Goal: Task Accomplishment & Management: Manage account settings

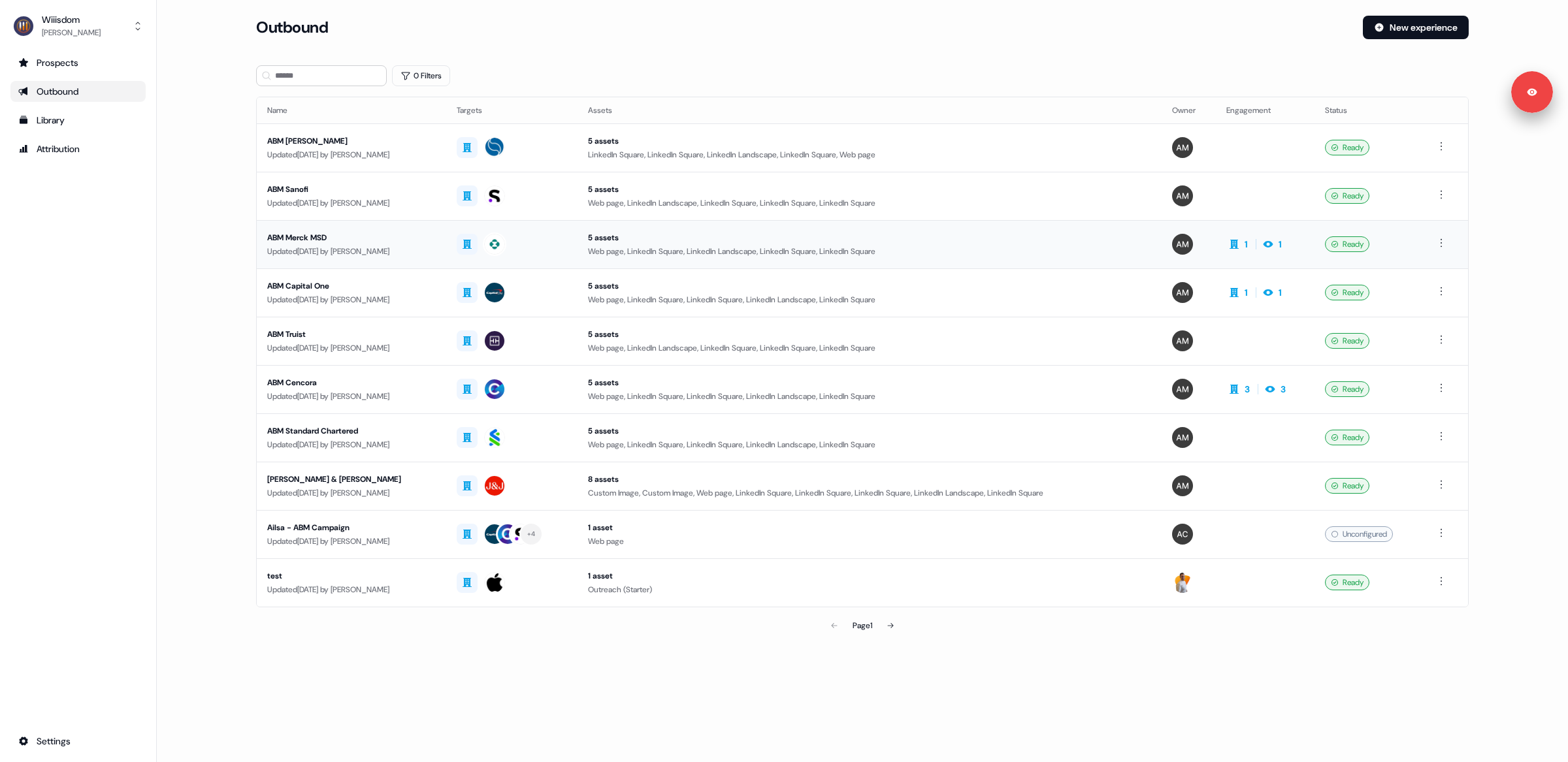
click at [411, 250] on div "Updated [DATE] by [PERSON_NAME]" at bounding box center [351, 251] width 168 height 13
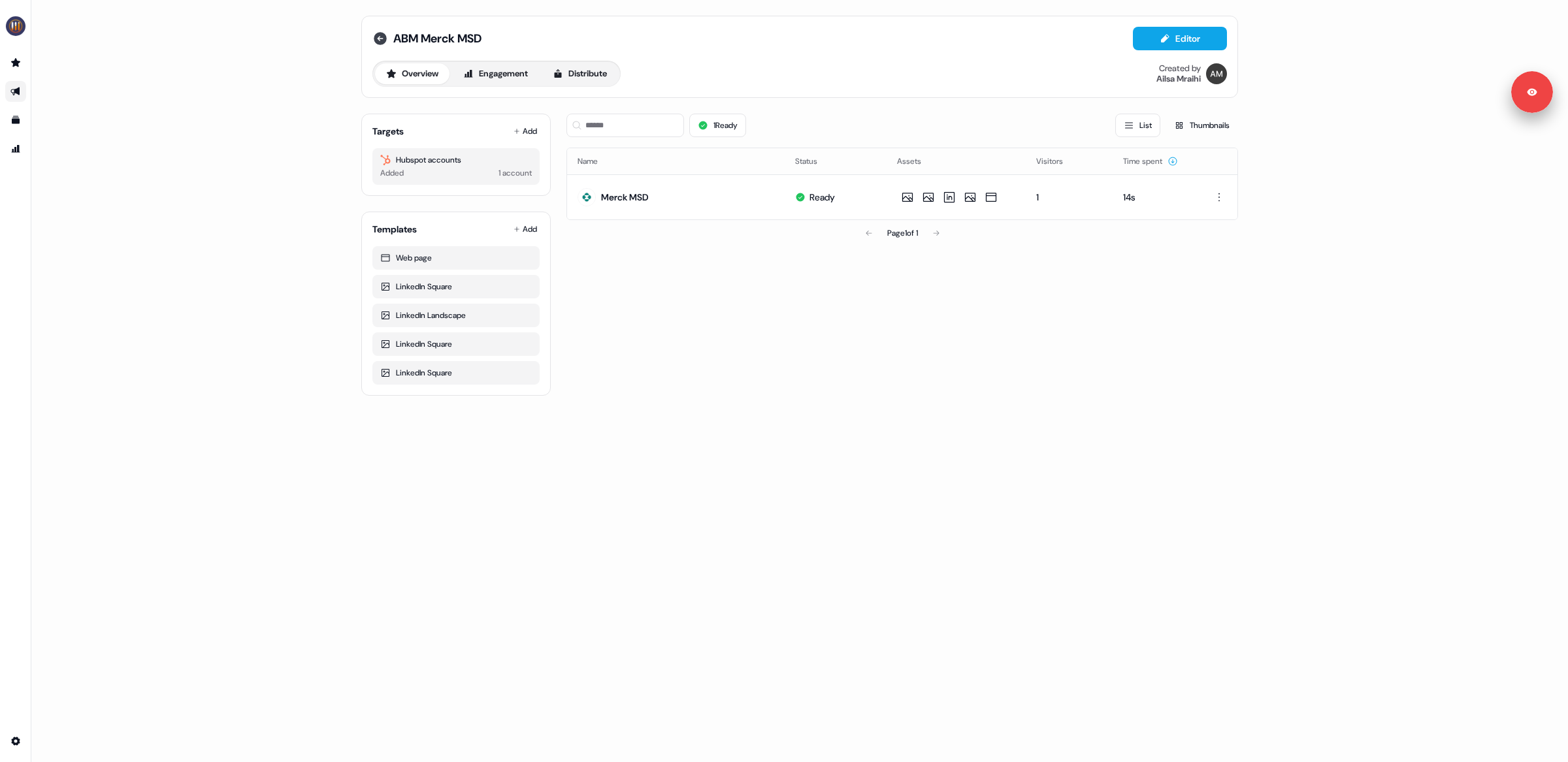
click at [380, 37] on icon at bounding box center [380, 38] width 13 height 13
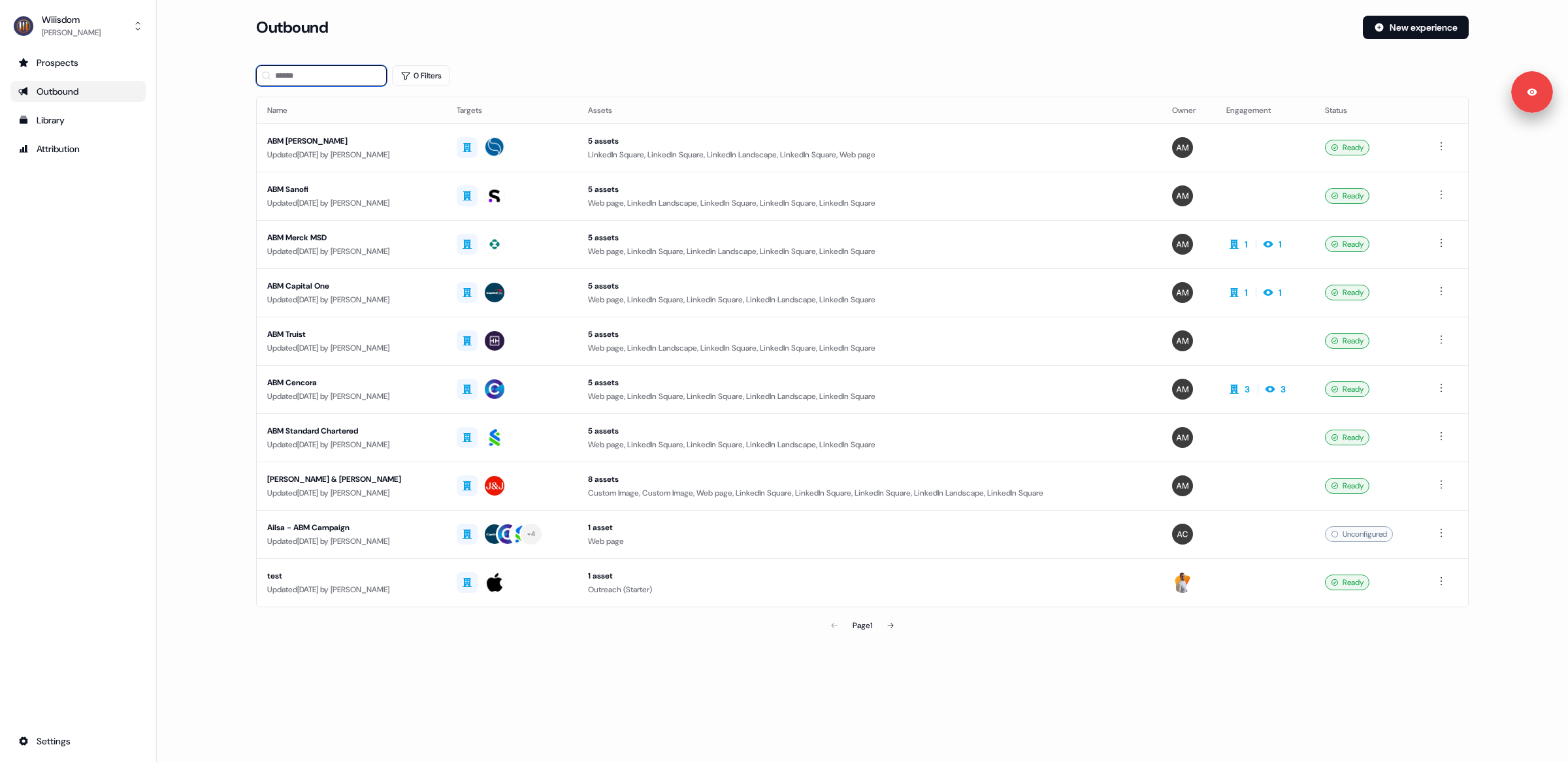
click at [294, 80] on input at bounding box center [321, 75] width 131 height 21
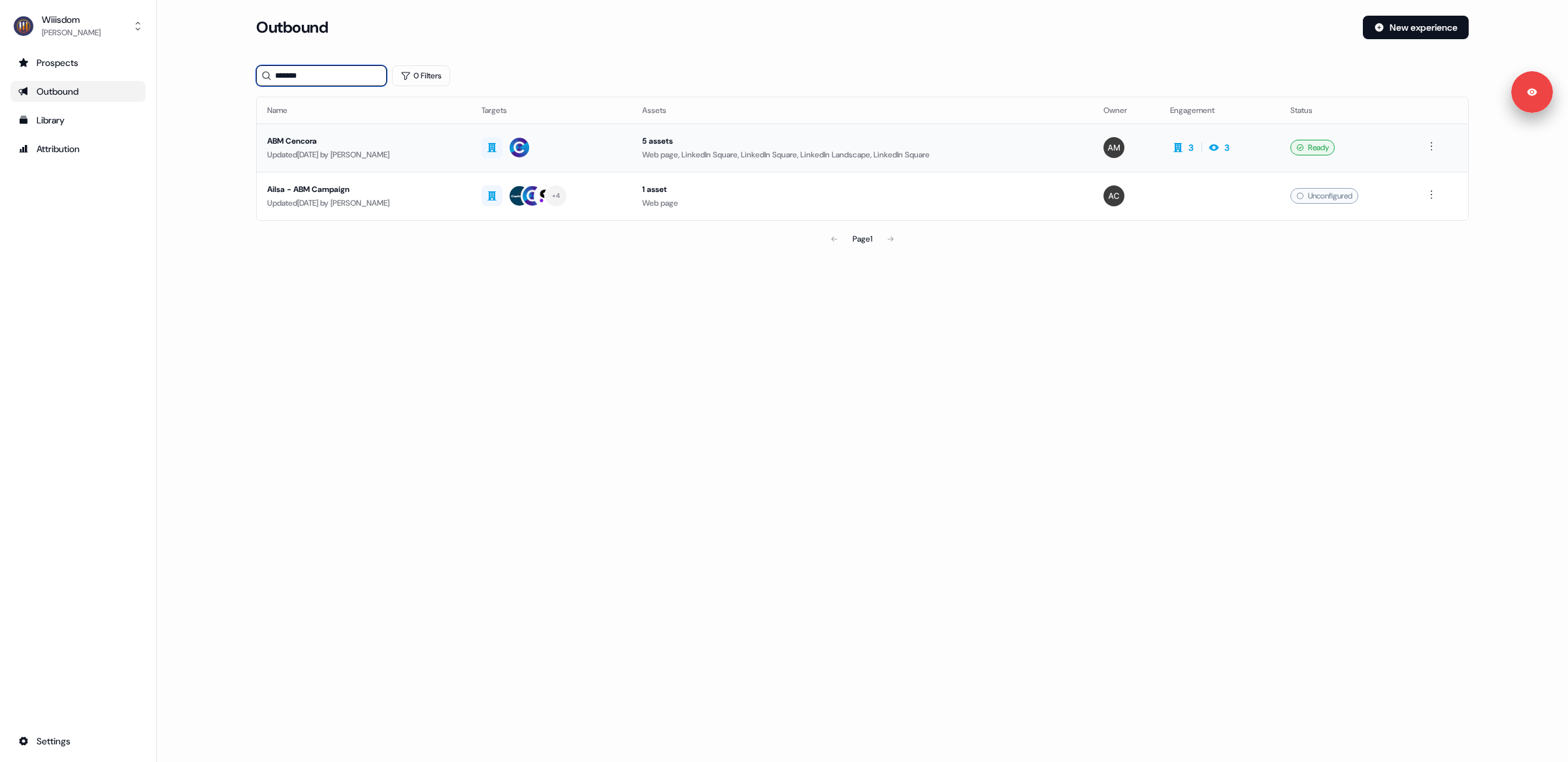
type input "*******"
click at [381, 151] on div "Updated [DATE] by [PERSON_NAME]" at bounding box center [364, 155] width 194 height 13
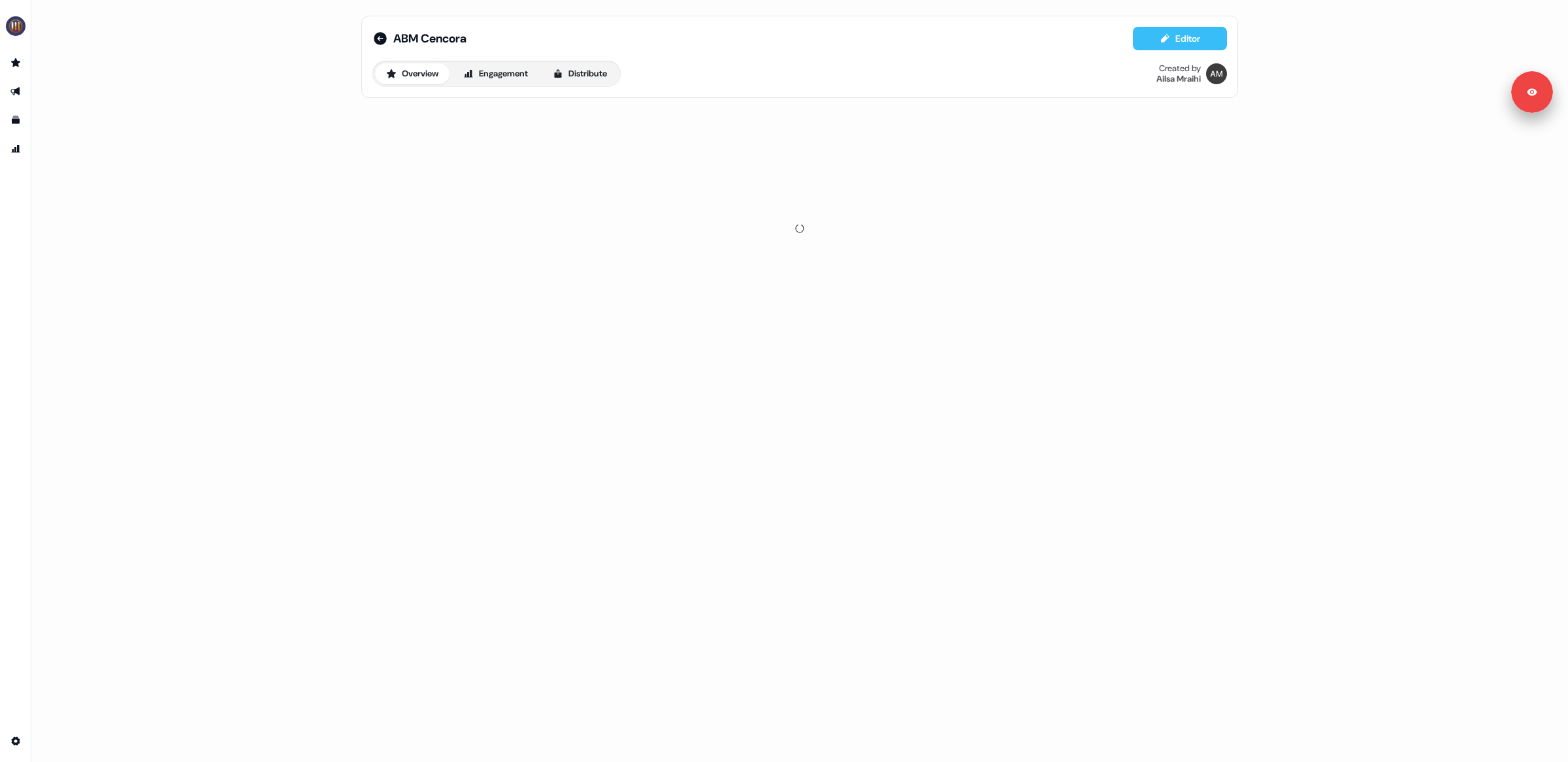
click at [1190, 41] on button "Editor" at bounding box center [1179, 39] width 94 height 24
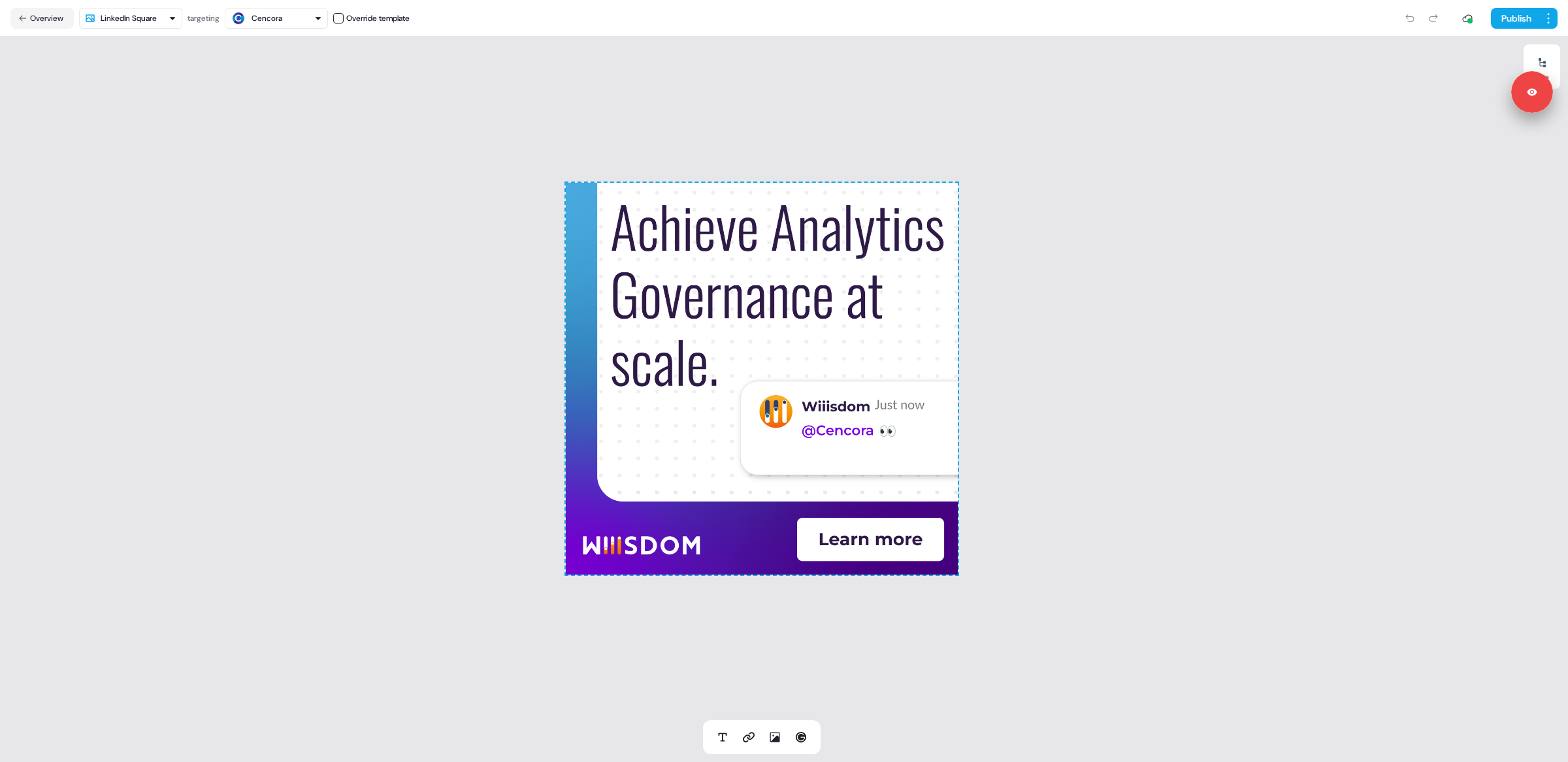
click at [146, 24] on html "Signed in as [PERSON_NAME] Sign out For the best experience switch devices to a…" at bounding box center [784, 381] width 1568 height 762
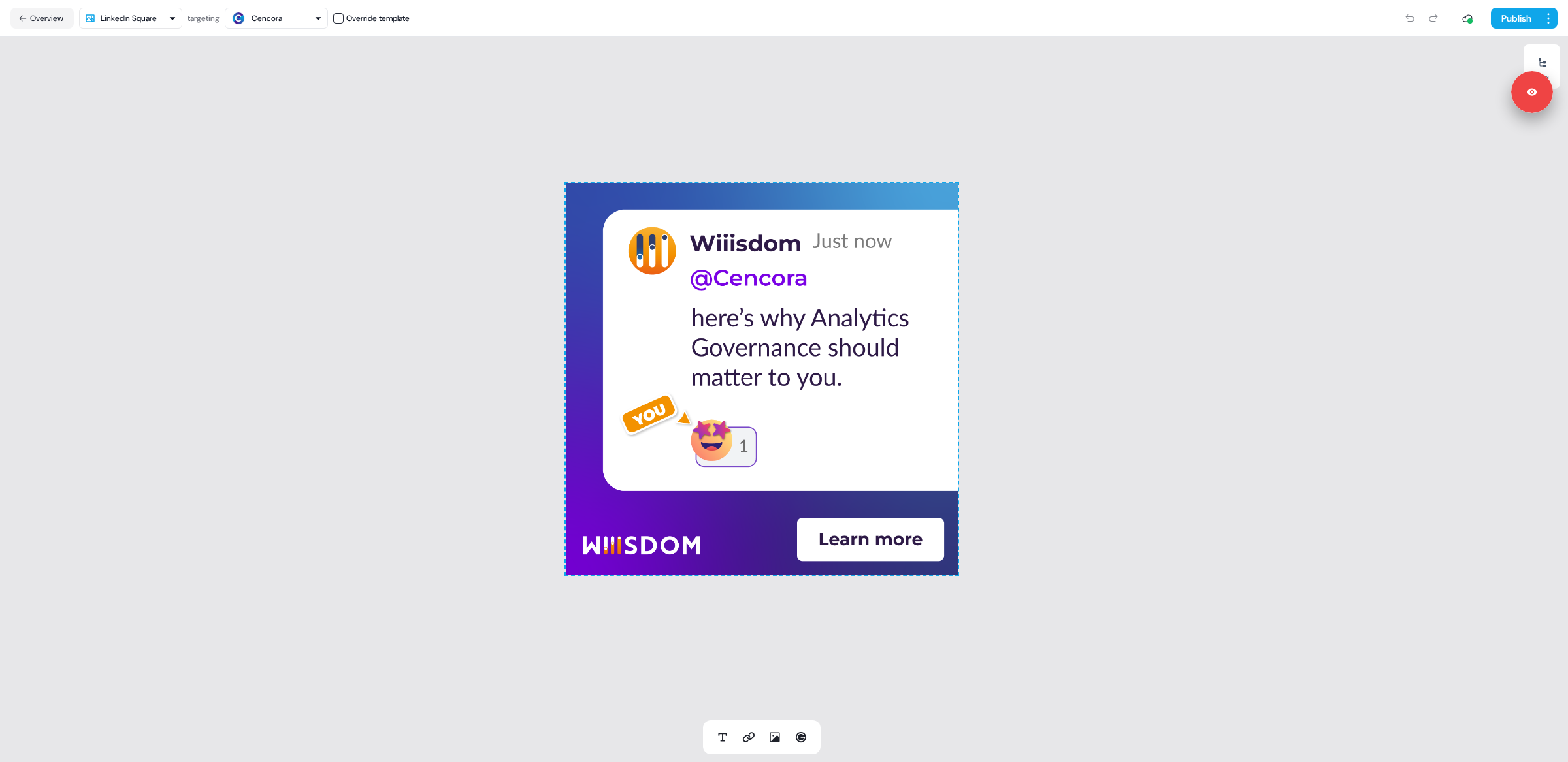
click at [155, 18] on html "Signed in as [PERSON_NAME] Sign out For the best experience switch devices to a…" at bounding box center [784, 381] width 1568 height 762
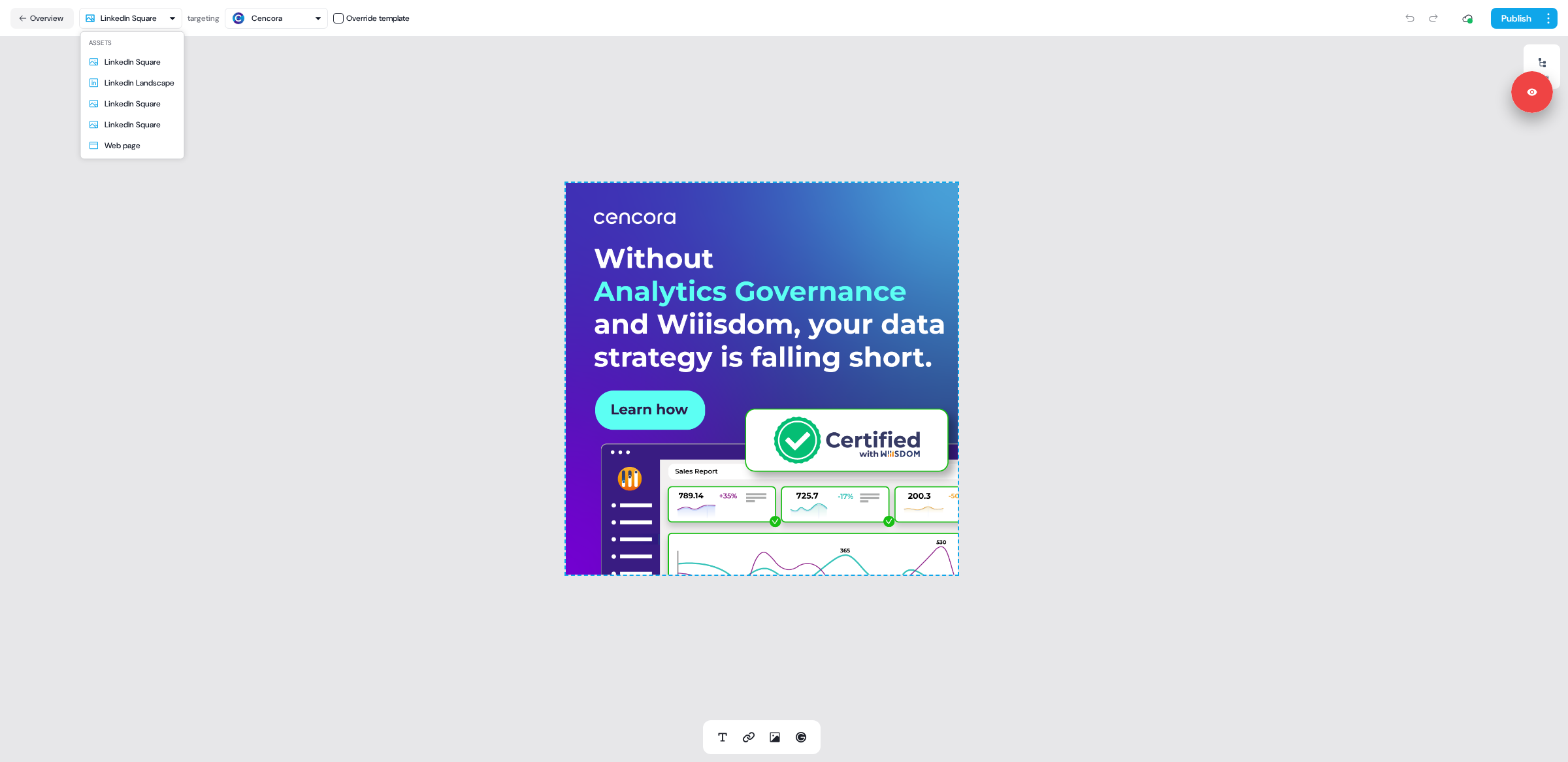
click at [163, 7] on html "Signed in as [PERSON_NAME] Sign out For the best experience switch devices to a…" at bounding box center [784, 381] width 1568 height 762
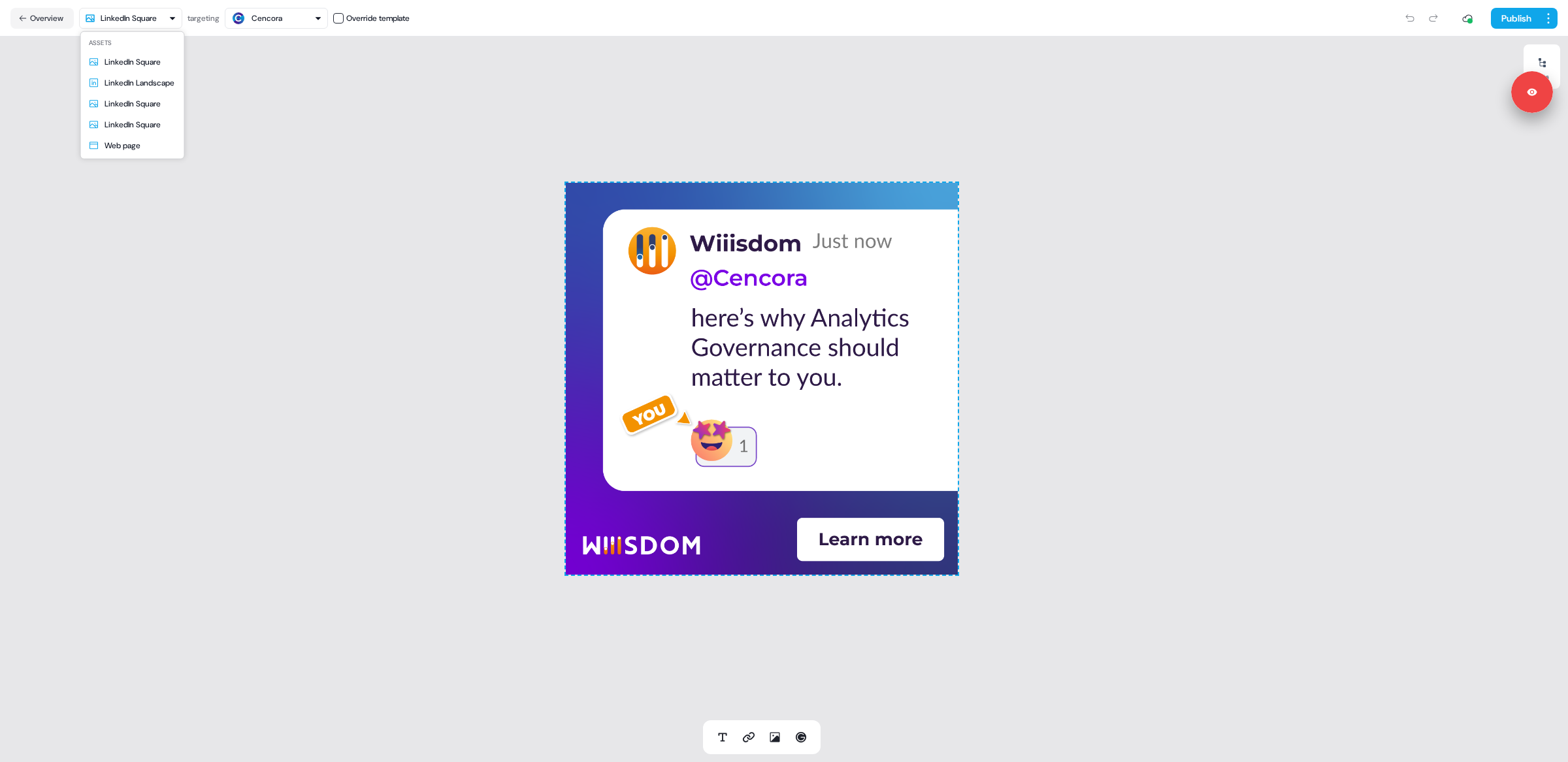
click at [135, 24] on html "Signed in as [PERSON_NAME] Sign out For the best experience switch devices to a…" at bounding box center [784, 381] width 1568 height 762
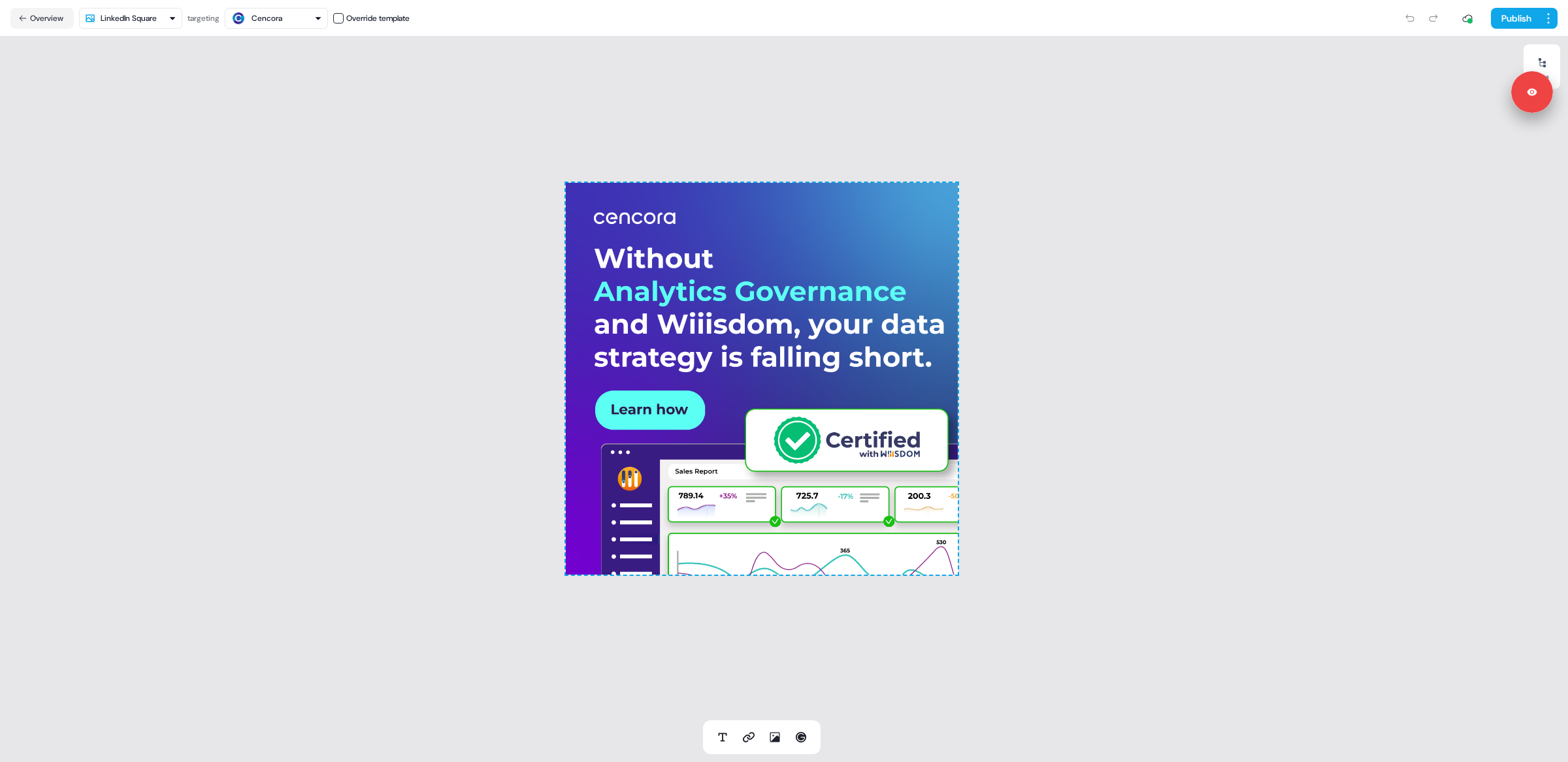
click at [109, 21] on html "Signed in as [PERSON_NAME] Sign out For the best experience switch devices to a…" at bounding box center [784, 381] width 1568 height 762
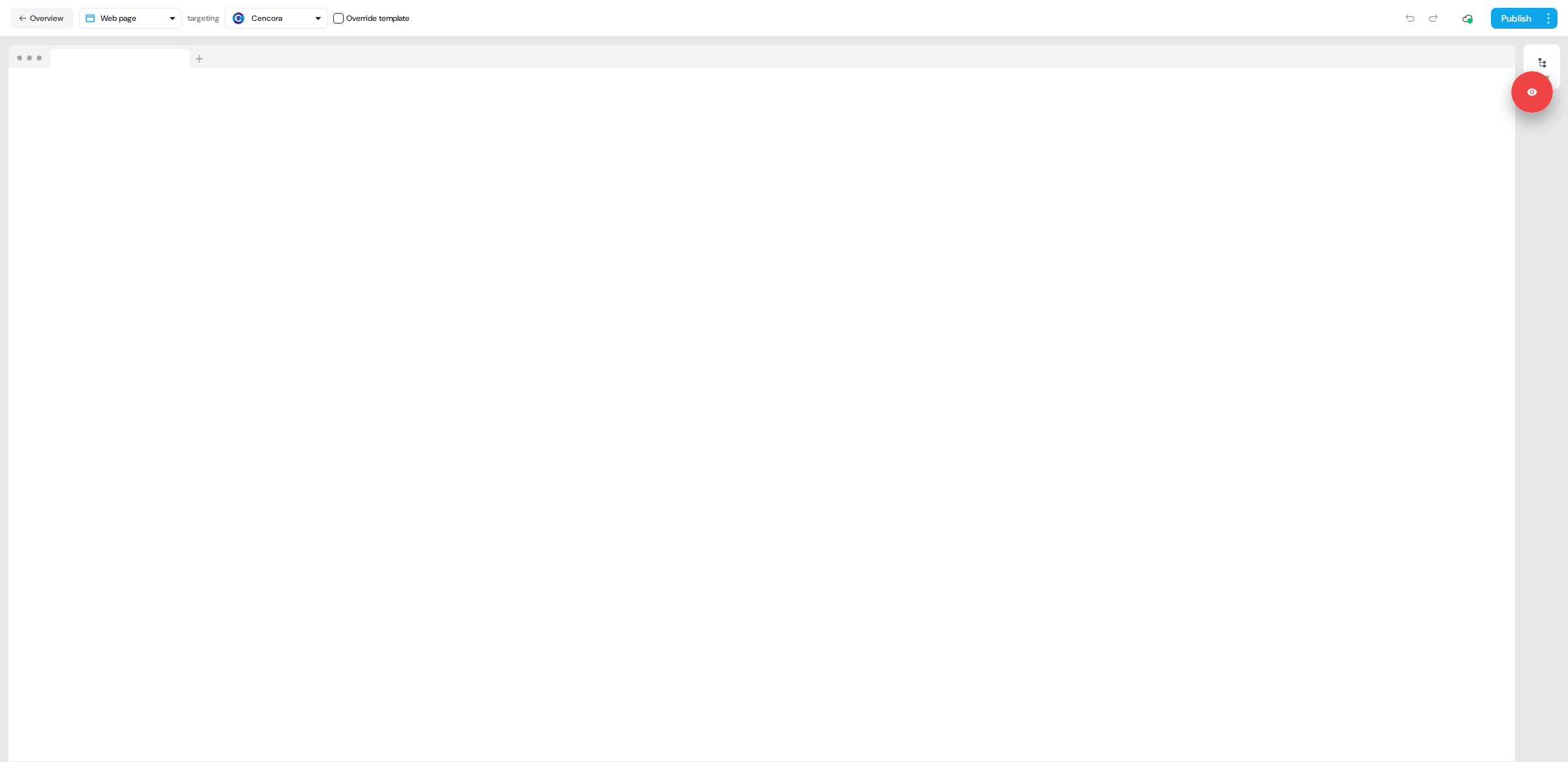
click at [1354, 34] on nav "Overview Web page targeting Cencora Override template Publish" at bounding box center [784, 18] width 1568 height 36
click at [1371, 17] on div "Publish" at bounding box center [983, 18] width 1148 height 26
click at [1345, 17] on div "Publish" at bounding box center [983, 18] width 1148 height 26
click at [1543, 61] on icon at bounding box center [1541, 62] width 10 height 10
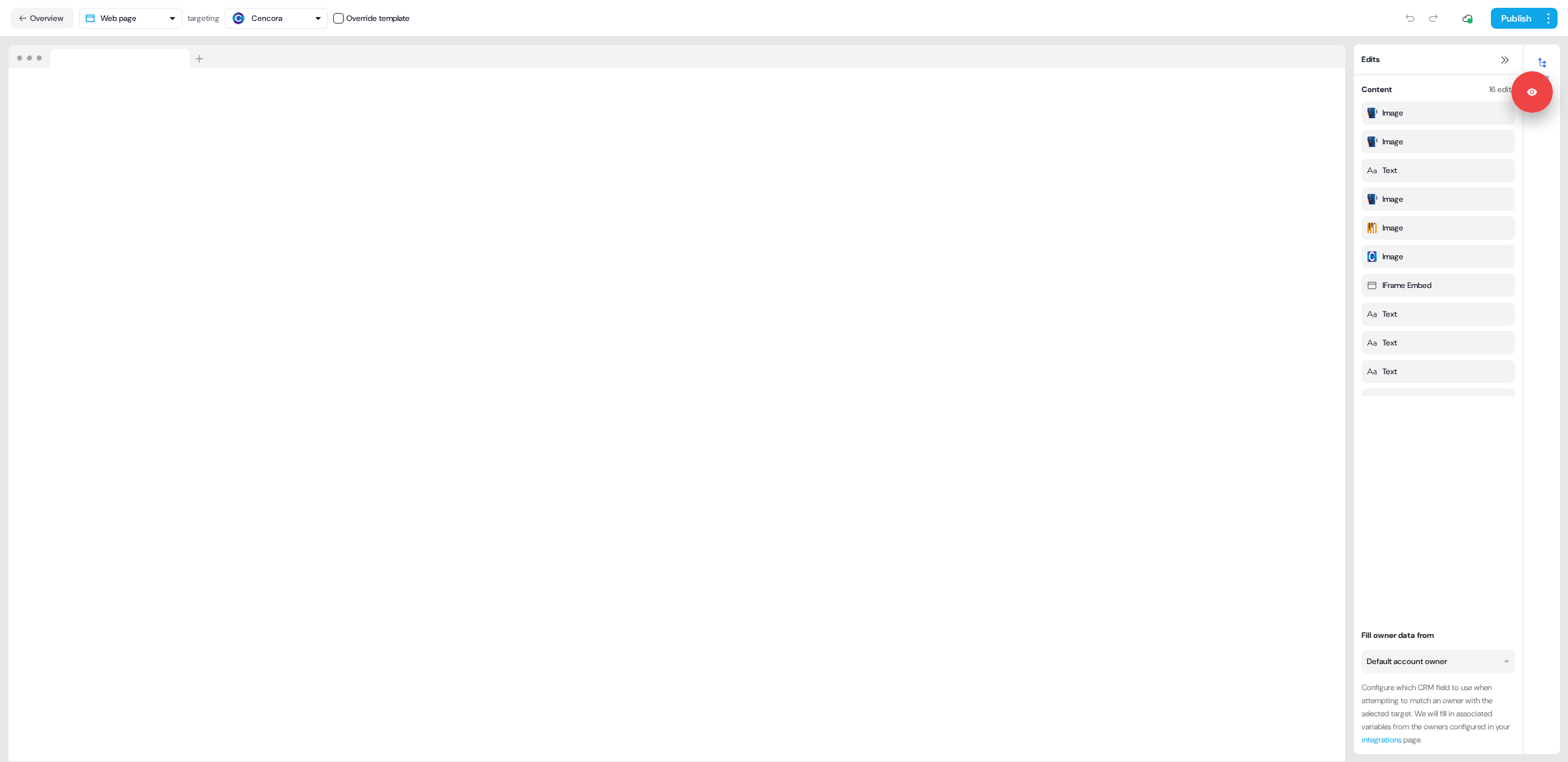
click at [1541, 61] on icon at bounding box center [1541, 62] width 10 height 10
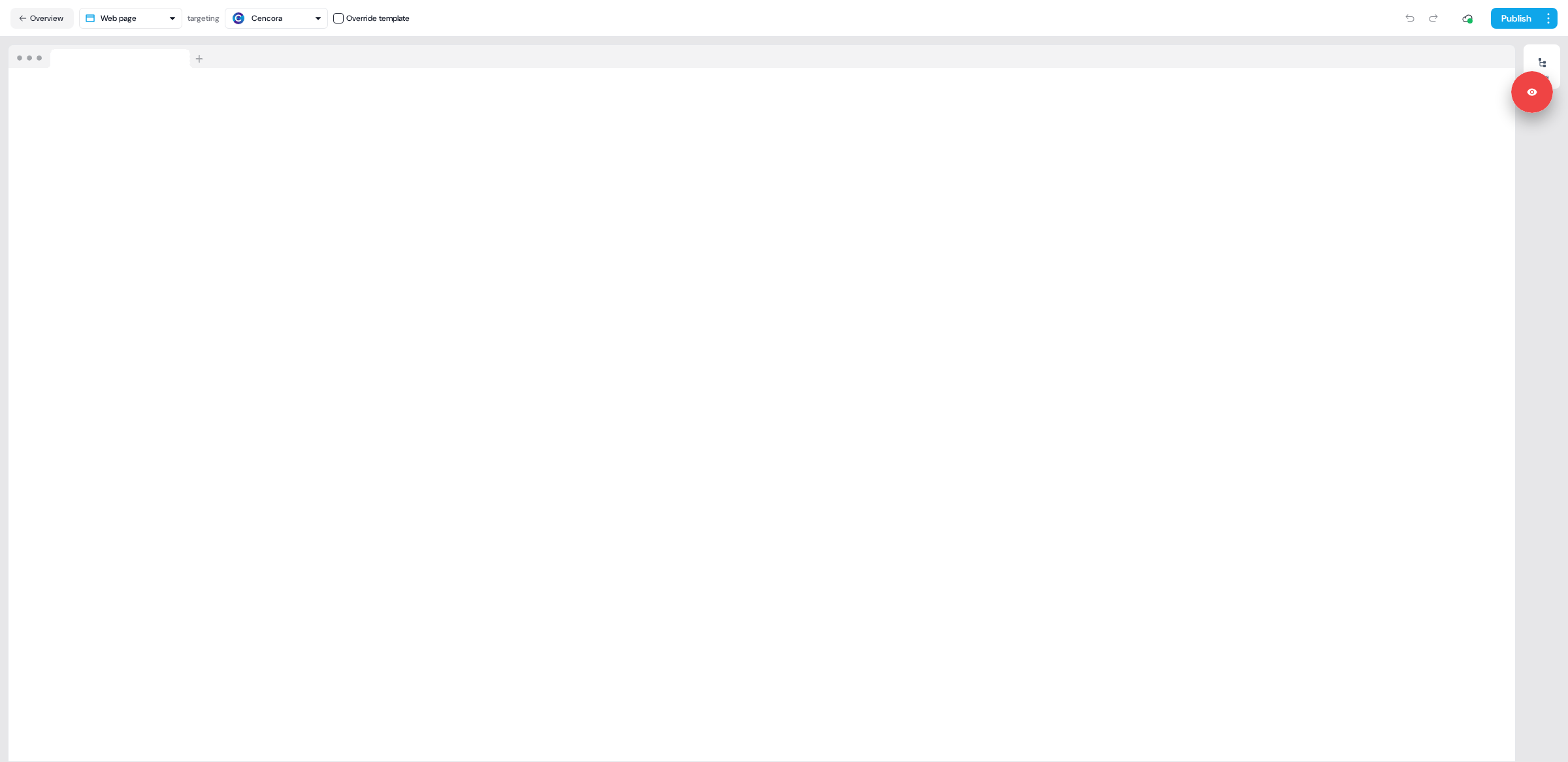
click at [1372, 15] on div "Publish" at bounding box center [983, 18] width 1148 height 26
click at [768, 32] on nav "Overview Web page targeting Cencora Override template Publish" at bounding box center [784, 18] width 1568 height 36
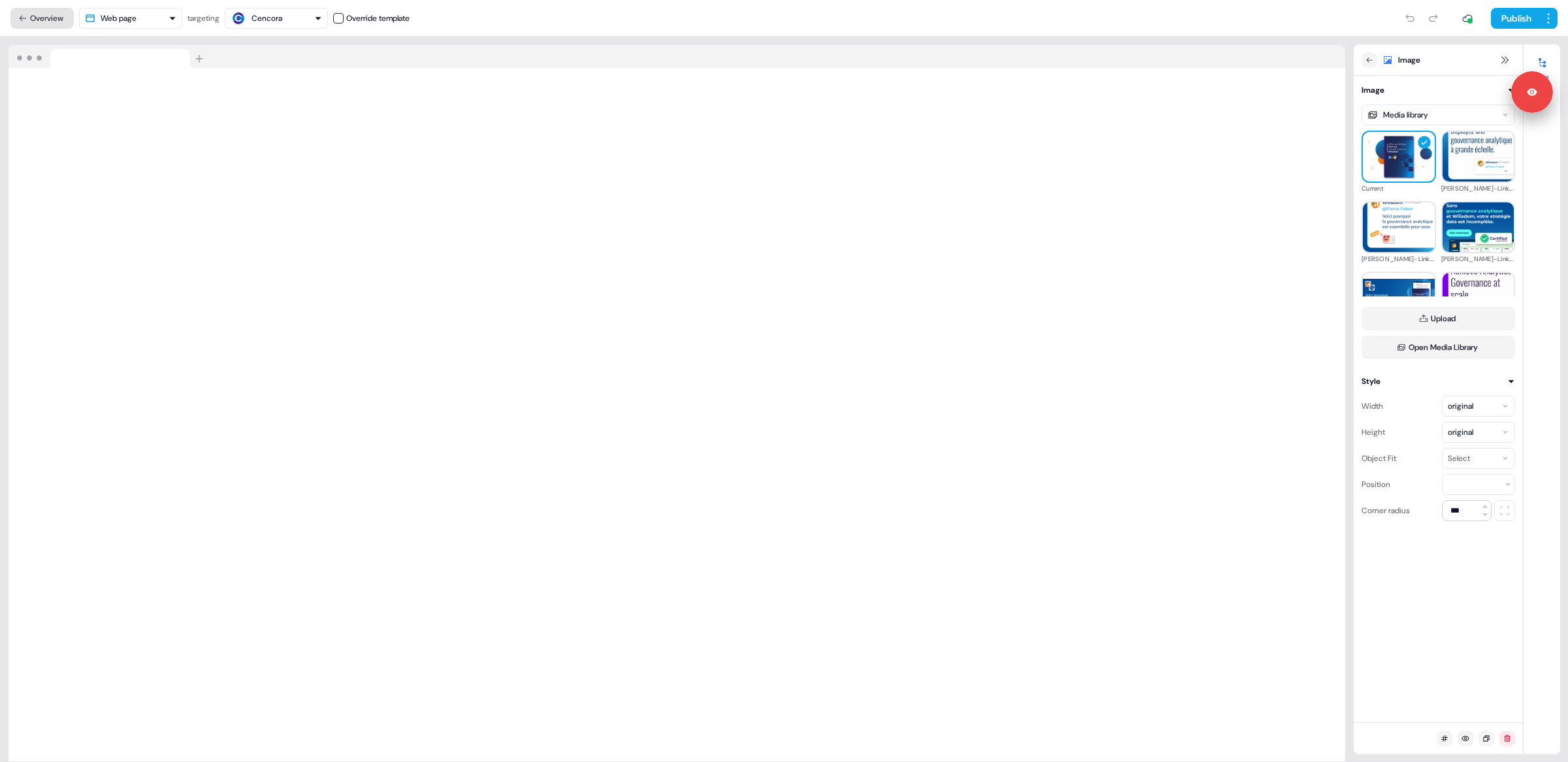
click at [44, 14] on button "Overview" at bounding box center [42, 18] width 63 height 21
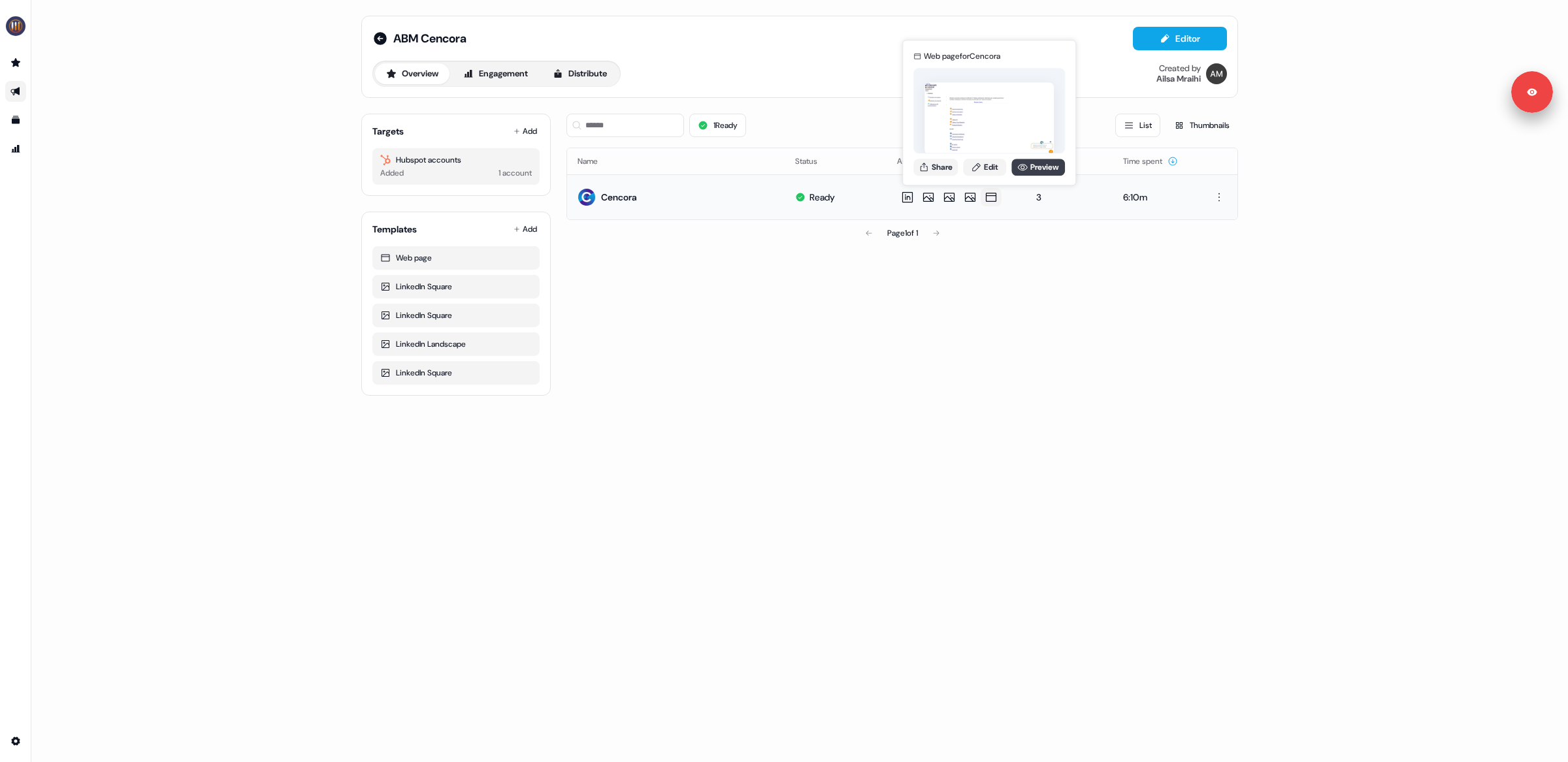
click at [1026, 165] on link "Preview" at bounding box center [1038, 167] width 54 height 17
click at [988, 164] on link "Edit" at bounding box center [984, 167] width 43 height 17
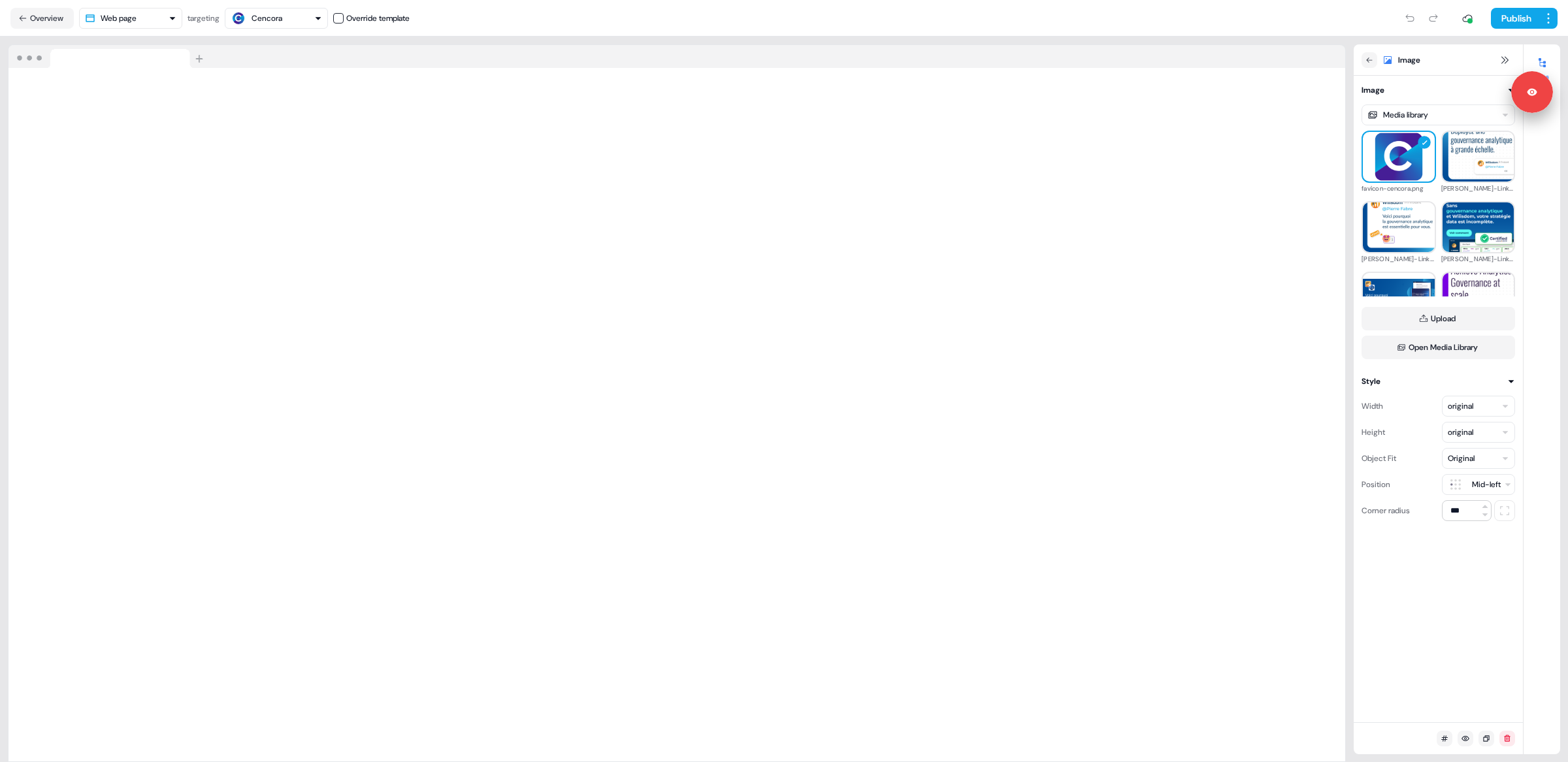
click at [1482, 461] on div "Original" at bounding box center [1478, 458] width 73 height 21
click at [1426, 460] on div "Object Fit Original" at bounding box center [1438, 458] width 154 height 21
click at [1467, 488] on html "Signed in as [PERSON_NAME] Sign out For the best experience switch devices to a…" at bounding box center [784, 381] width 1568 height 762
click at [1487, 484] on html "Signed in as [PERSON_NAME] Sign out For the best experience switch devices to a…" at bounding box center [784, 381] width 1568 height 762
click at [1508, 21] on button "Publish" at bounding box center [1515, 18] width 48 height 21
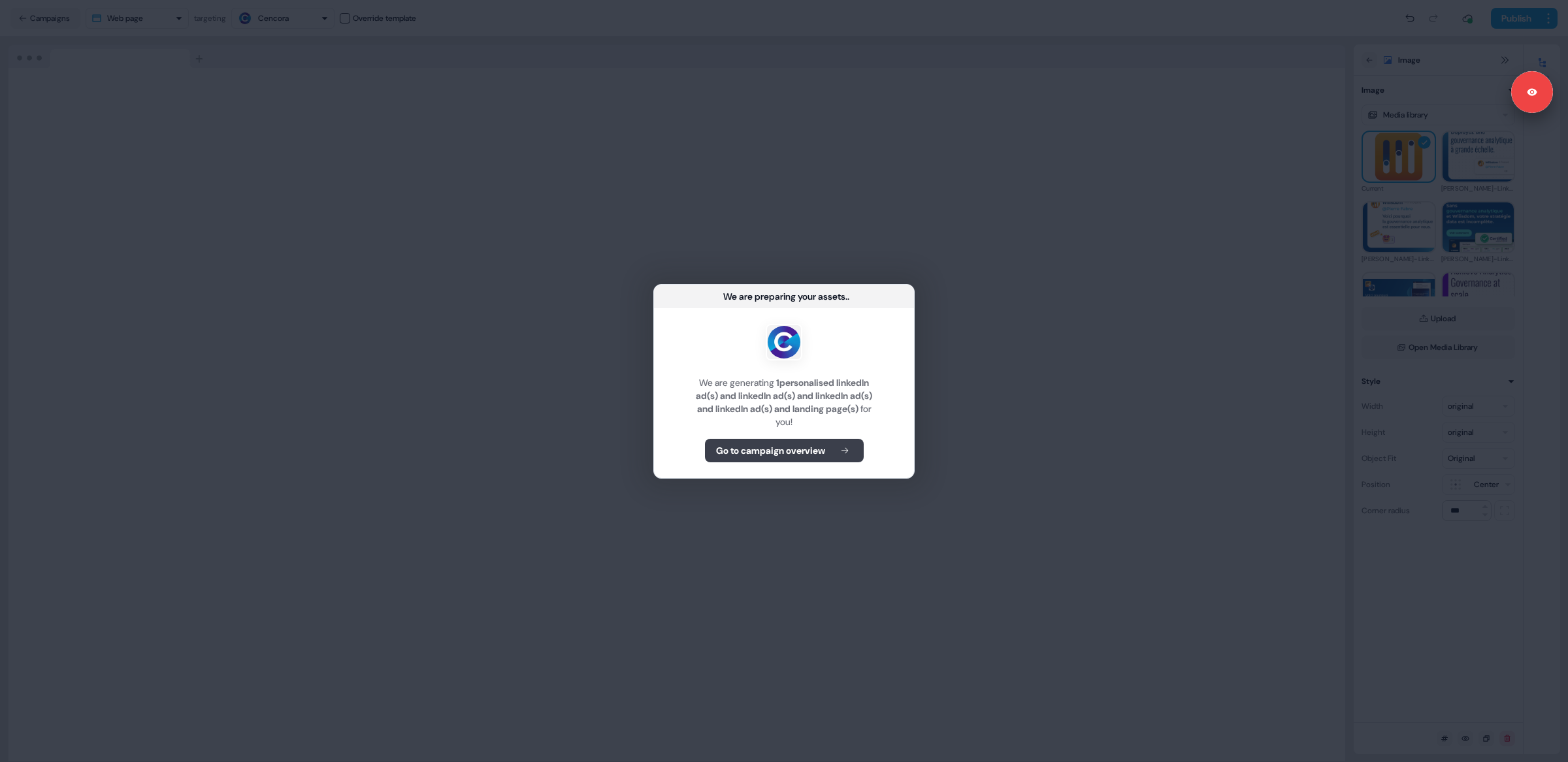
click at [776, 455] on b "Go to campaign overview" at bounding box center [771, 450] width 109 height 13
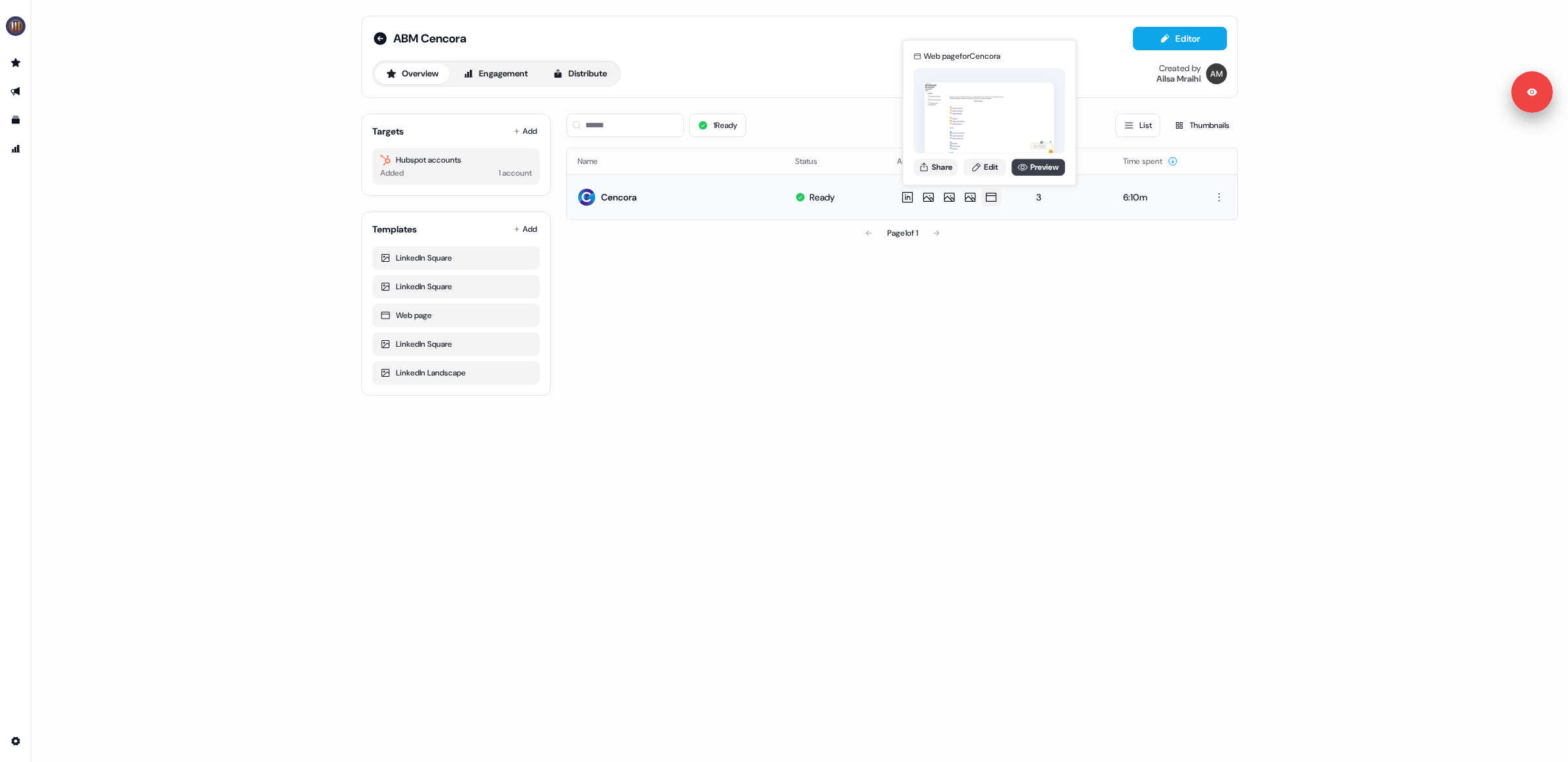
click at [1020, 166] on icon at bounding box center [1022, 167] width 10 height 6
click at [994, 155] on div "Web page for Cencora Share Edit Preview" at bounding box center [989, 113] width 157 height 136
click at [993, 164] on link "Edit" at bounding box center [984, 167] width 43 height 17
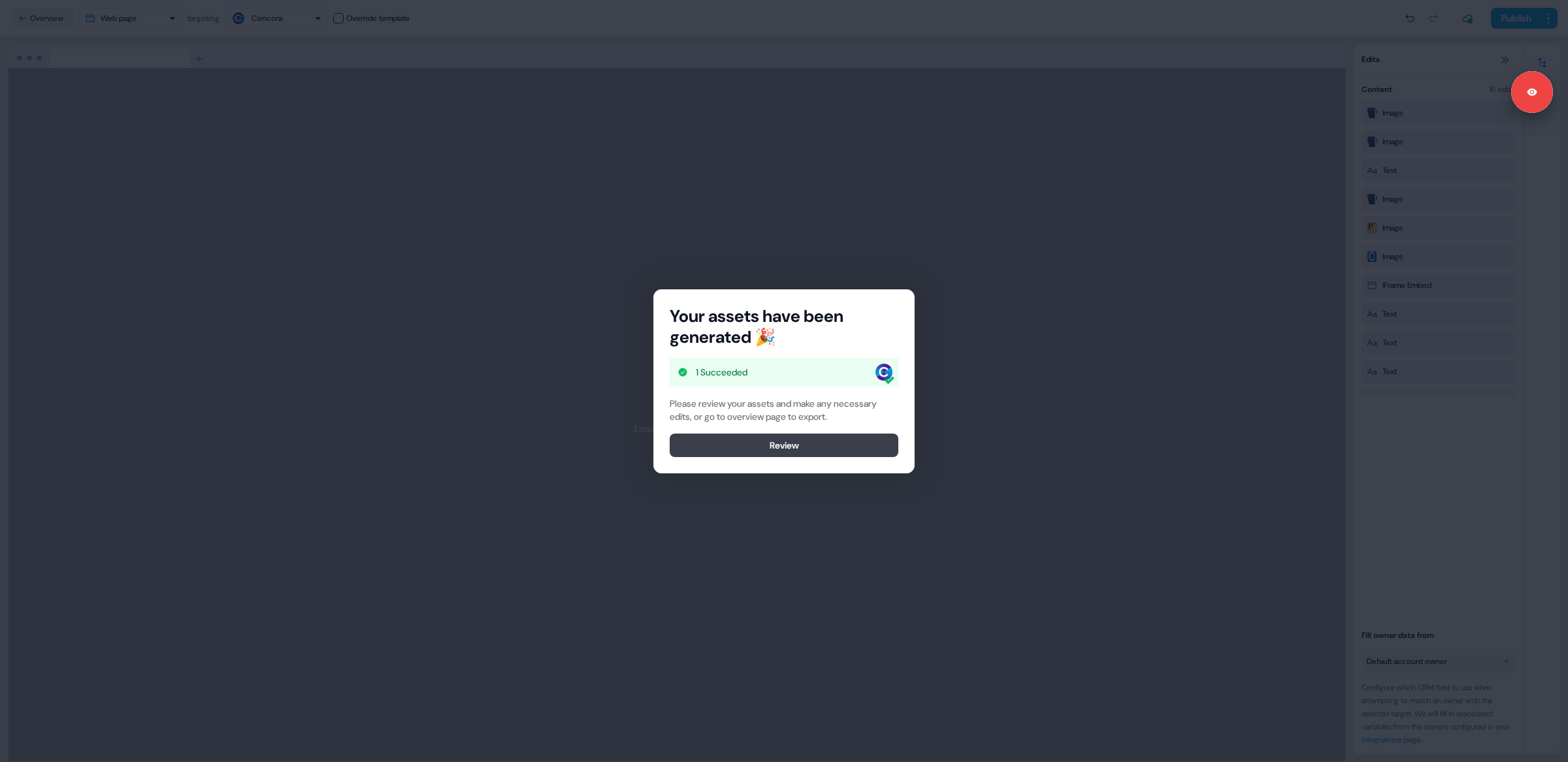
click at [791, 442] on button "Review" at bounding box center [784, 446] width 228 height 24
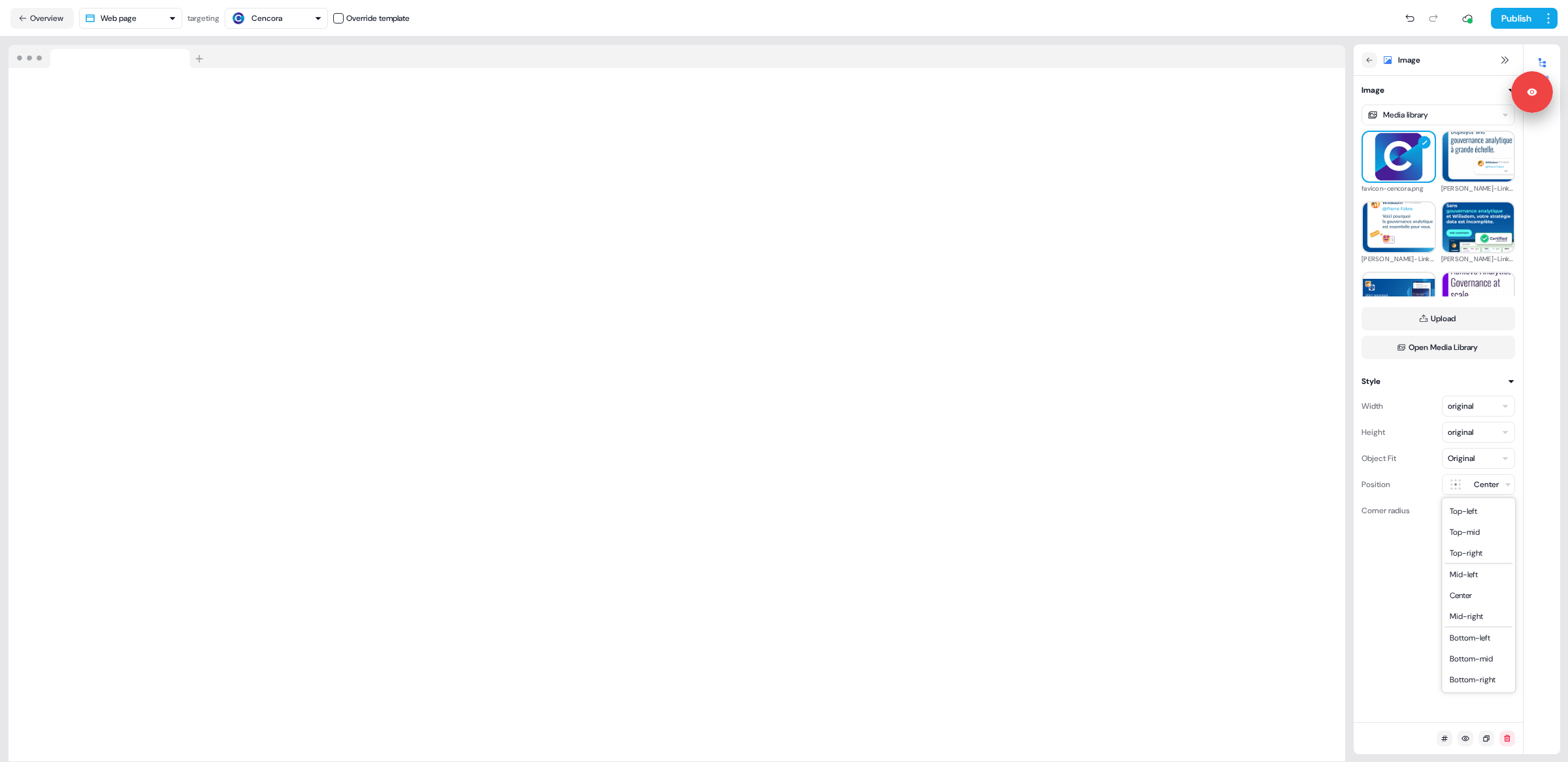
click at [1475, 482] on html "Signed in as [PERSON_NAME] Sign out For the best experience switch devices to a…" at bounding box center [784, 381] width 1568 height 762
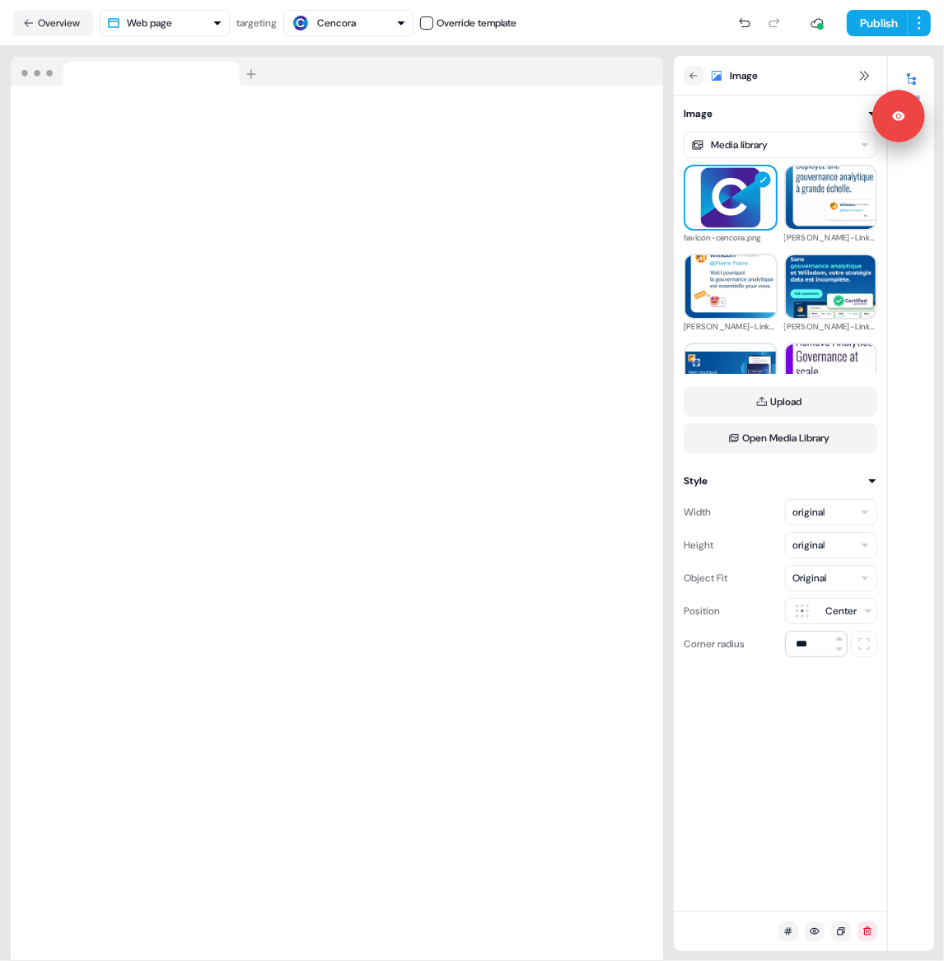
click at [843, 609] on html "Signed in as [PERSON_NAME] Sign out For the best experience switch devices to a…" at bounding box center [472, 480] width 944 height 961
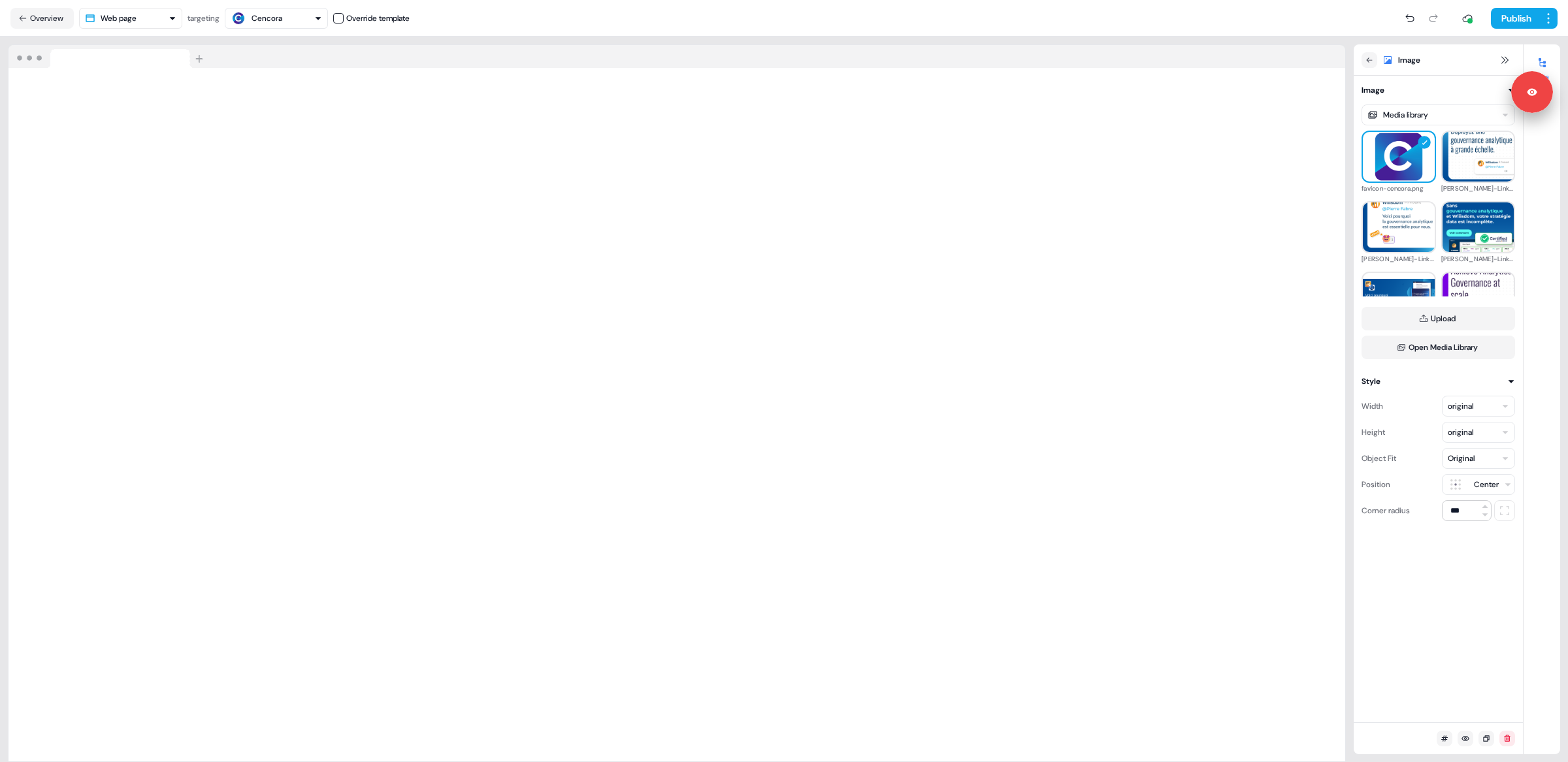
click at [664, 11] on div "Publish" at bounding box center [983, 18] width 1148 height 26
click at [670, 66] on div at bounding box center [677, 57] width 1336 height 24
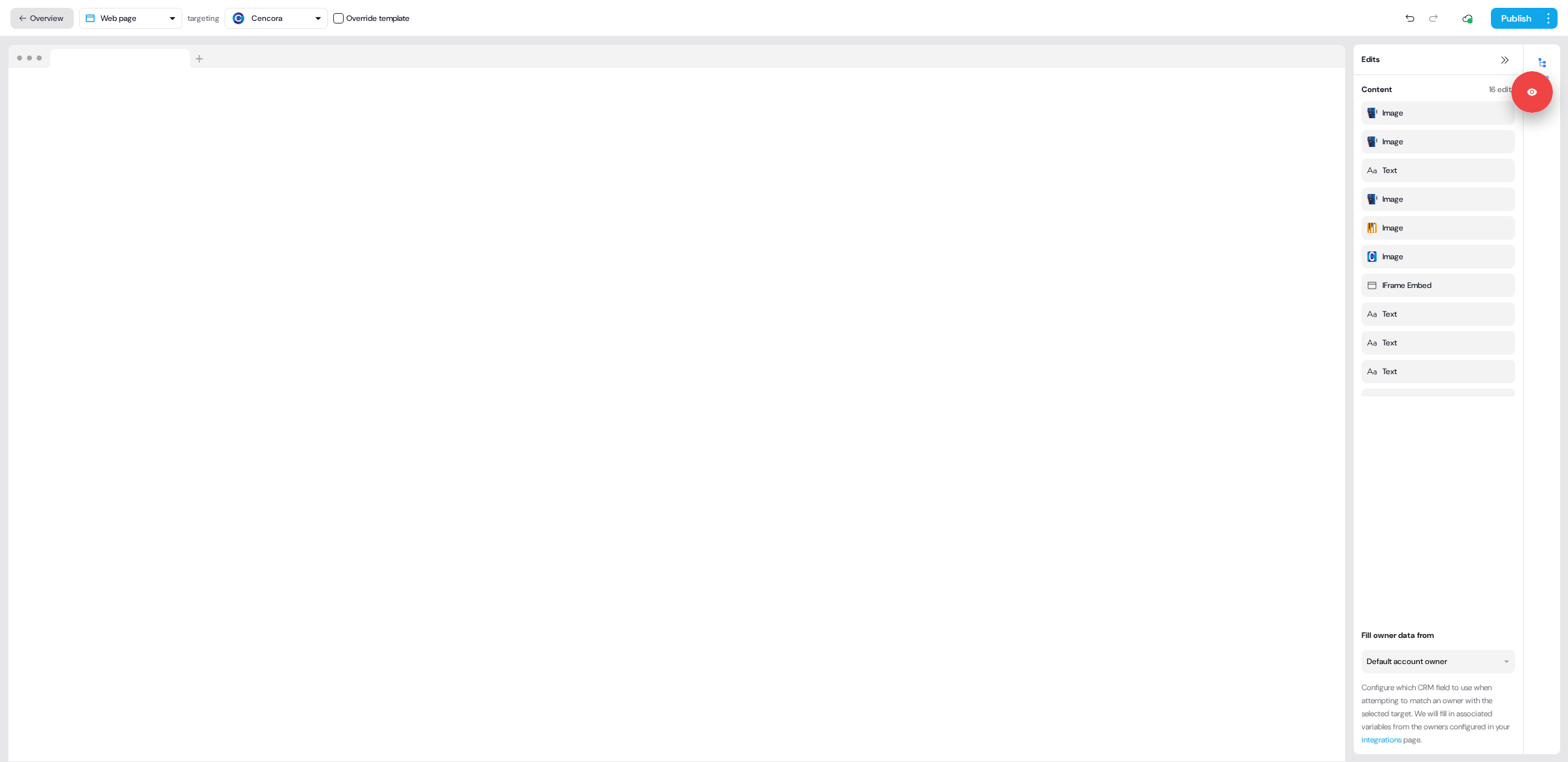
click at [43, 15] on button "Overview" at bounding box center [42, 18] width 63 height 21
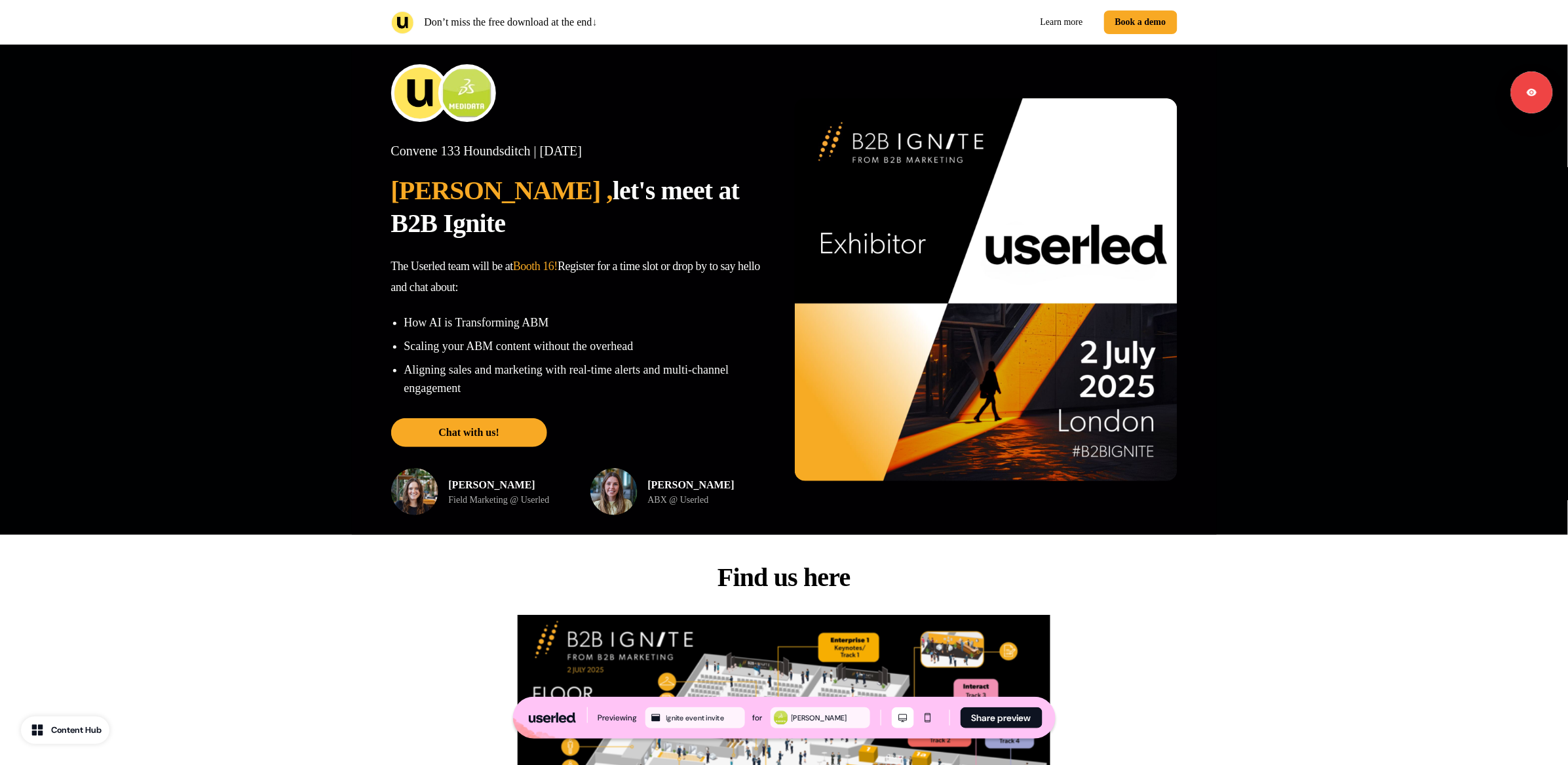
click at [763, 117] on div "Convene 133 Houndsditch | Wednesday 2nd July 2025 Lalith , let's meet at B2B Ig…" at bounding box center [582, 290] width 383 height 451
click at [395, 256] on p "The Userled team will be at Booth 16! Register for a time slot or drop by to sa…" at bounding box center [582, 276] width 383 height 42
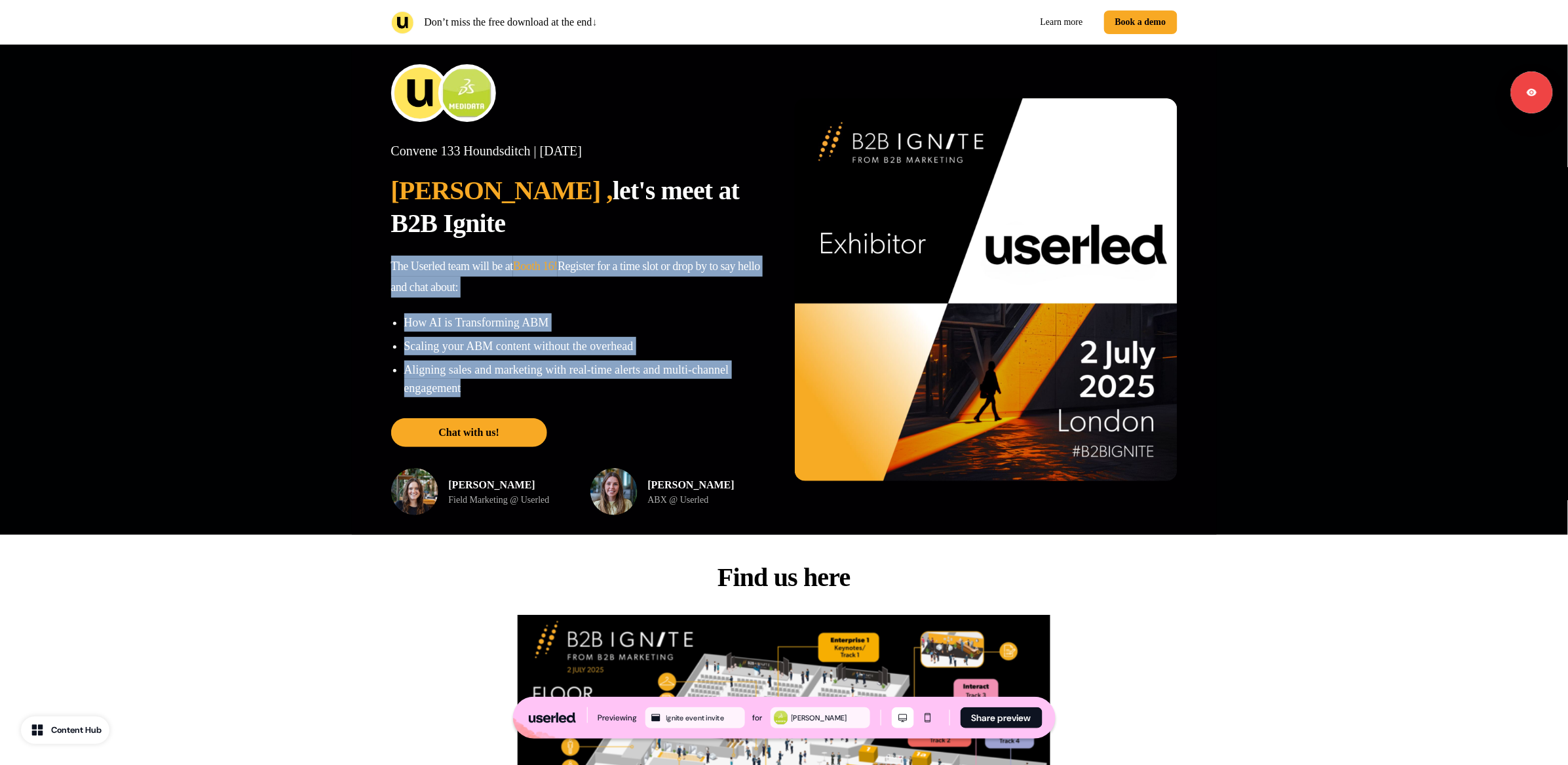
drag, startPoint x: 393, startPoint y: 236, endPoint x: 673, endPoint y: 372, distance: 311.3
click at [673, 372] on div "Convene 133 Houndsditch | Wednesday 2nd July 2025 Lalith , let's meet at B2B Ig…" at bounding box center [582, 290] width 383 height 451
click at [224, 340] on div "Convene 133 Houndsditch | Wednesday 2nd July 2025 Lalith , let's meet at B2B Ig…" at bounding box center [784, 290] width 1568 height 490
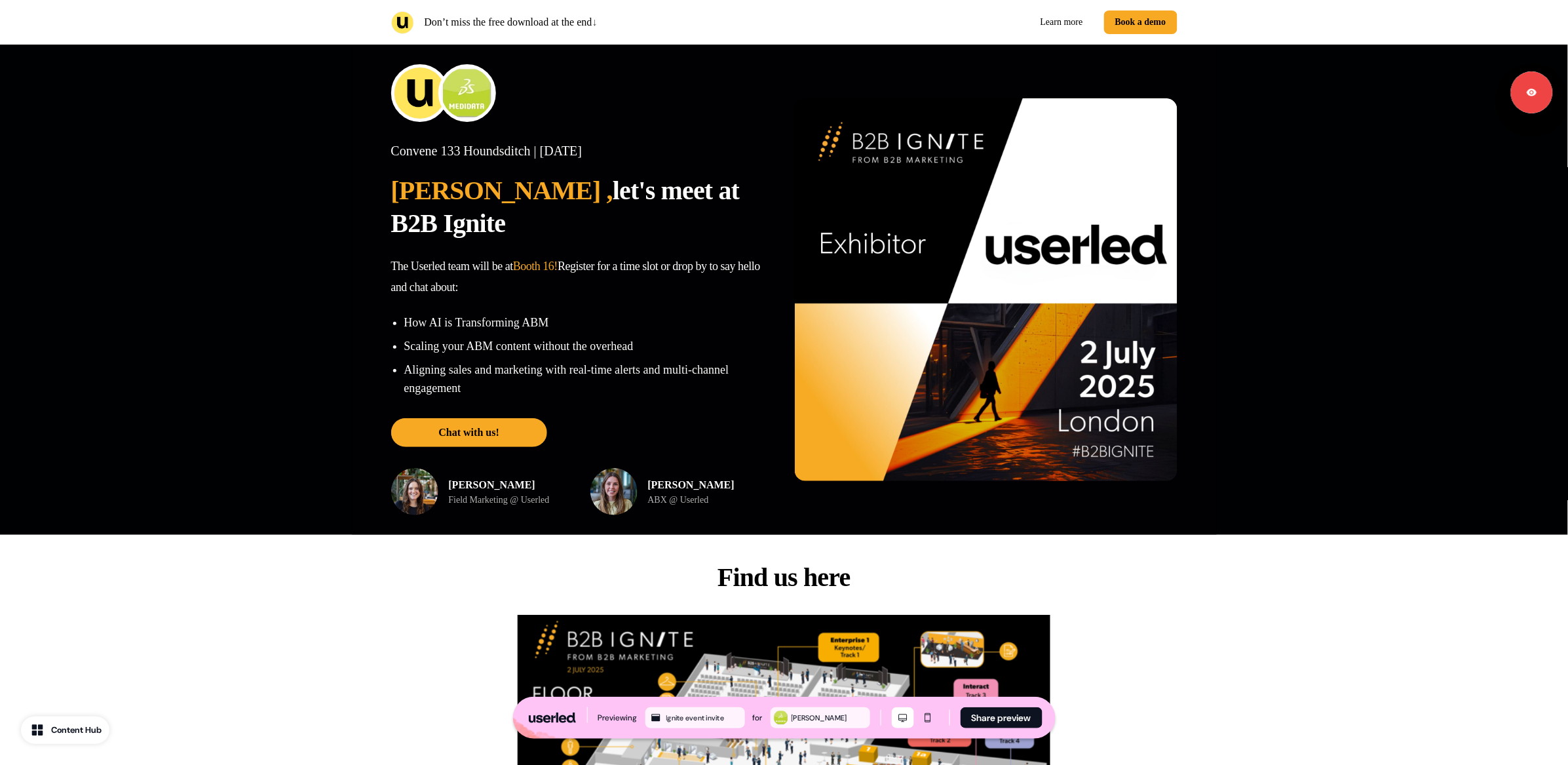
click at [219, 375] on div "Convene 133 Houndsditch | Wednesday 2nd July 2025 Lalith , let's meet at B2B Ig…" at bounding box center [784, 290] width 1568 height 490
click at [460, 275] on div "Convene 133 Houndsditch | Wednesday 2nd July 2025 Lalith , let's meet at B2B Ig…" at bounding box center [582, 271] width 383 height 255
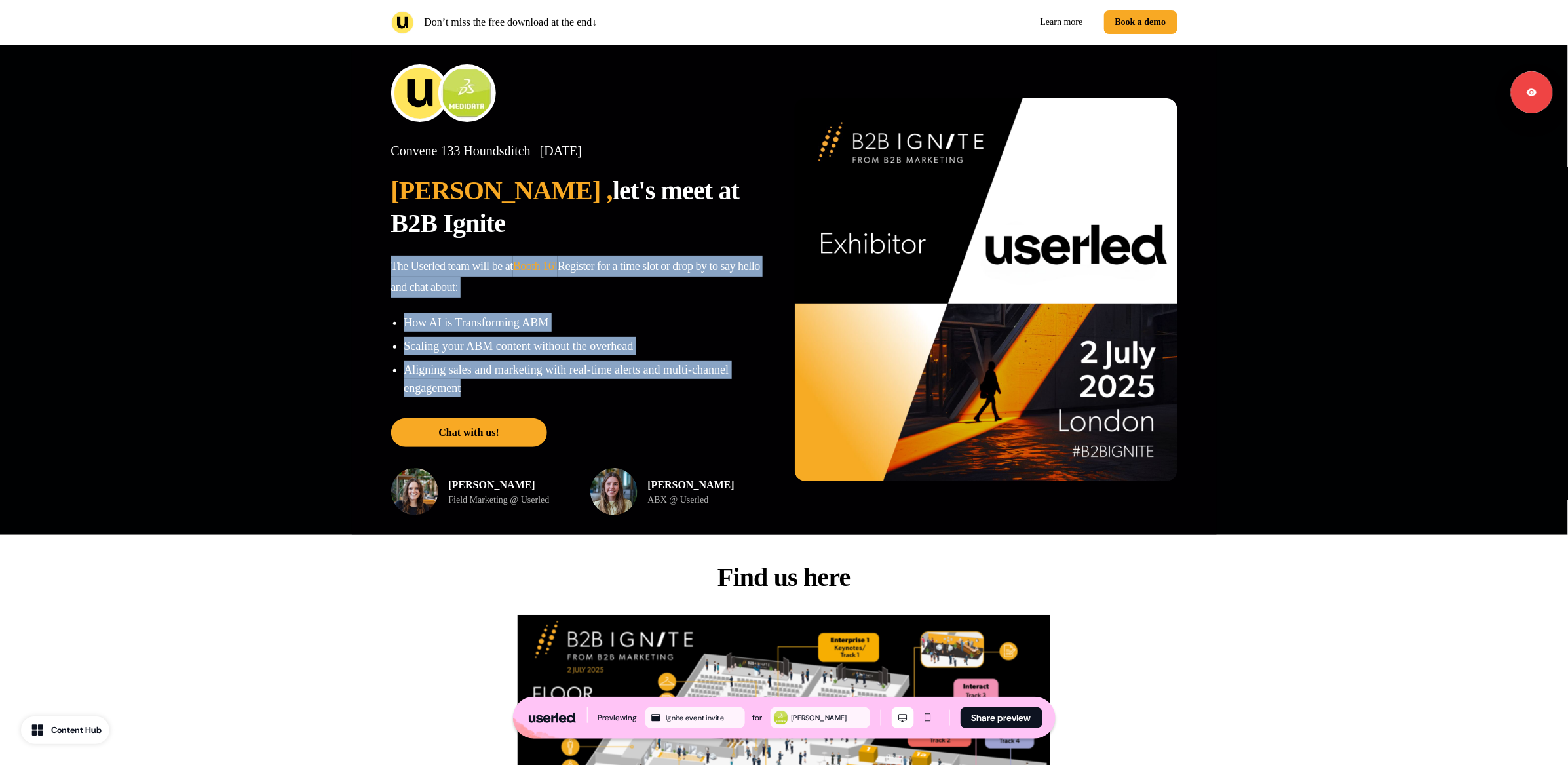
drag, startPoint x: 394, startPoint y: 233, endPoint x: 586, endPoint y: 358, distance: 229.1
click at [586, 358] on div "Convene 133 Houndsditch | Wednesday 2nd July 2025 Lalith , let's meet at B2B Ig…" at bounding box center [582, 271] width 383 height 255
click at [586, 361] on p "Aligning sales and marketing with real-time alerts and multi-channel engagement" at bounding box center [589, 379] width 370 height 37
